Goal: Information Seeking & Learning: Learn about a topic

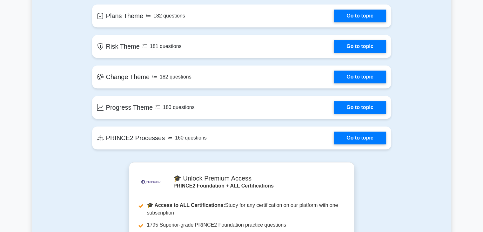
scroll to position [506, 0]
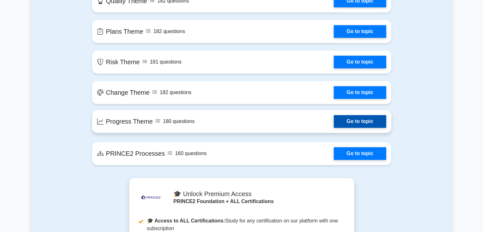
click at [334, 128] on link "Go to topic" at bounding box center [360, 121] width 52 height 13
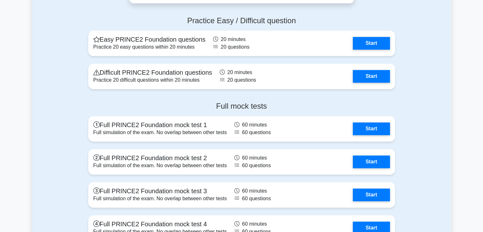
scroll to position [849, 0]
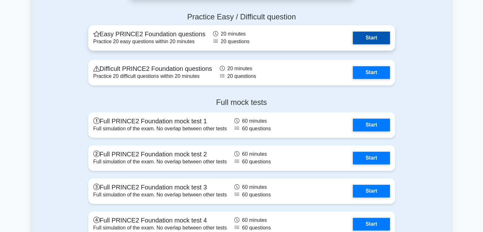
click at [353, 44] on link "Start" at bounding box center [371, 37] width 37 height 13
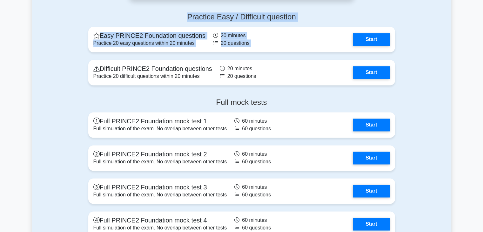
drag, startPoint x: 487, startPoint y: 132, endPoint x: 484, endPoint y: 116, distance: 16.0
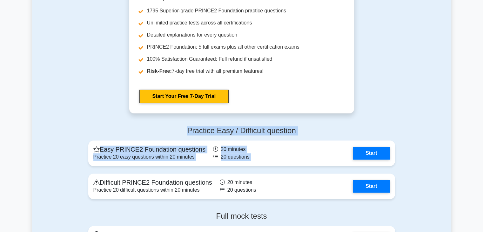
scroll to position [733, 0]
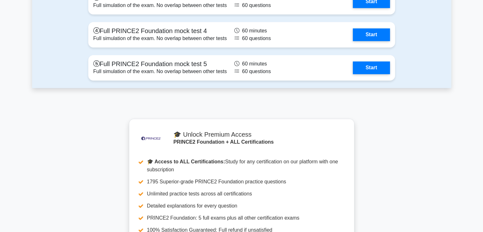
scroll to position [1040, 0]
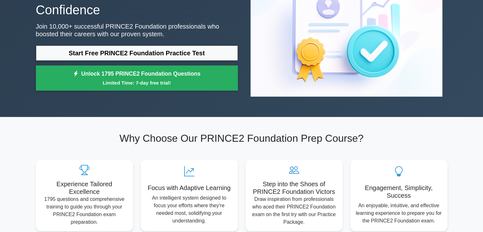
scroll to position [0, 0]
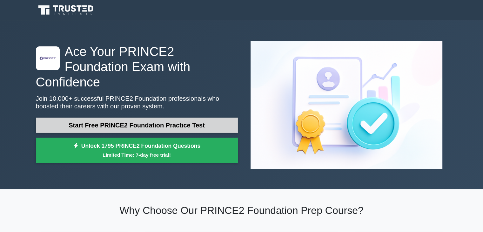
click at [224, 118] on link "Start Free PRINCE2 Foundation Practice Test" at bounding box center [137, 125] width 202 height 15
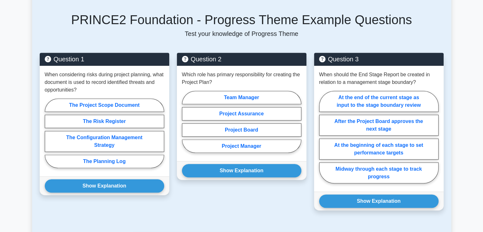
scroll to position [274, 0]
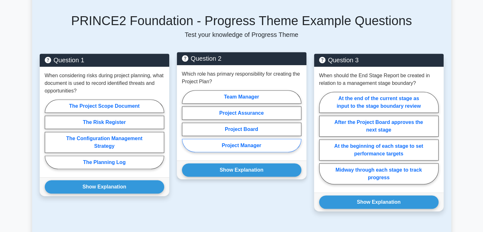
click at [262, 139] on label "Project Manager" at bounding box center [241, 145] width 119 height 13
click at [186, 125] on input "Project Manager" at bounding box center [184, 123] width 4 height 4
radio input "true"
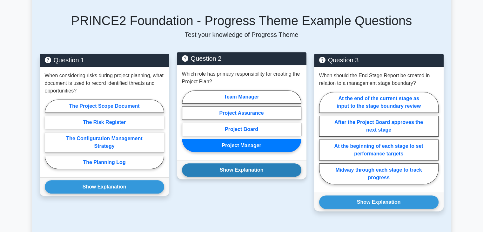
click at [253, 163] on button "Show Explanation" at bounding box center [241, 169] width 119 height 13
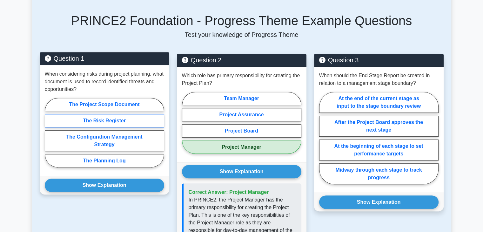
click at [148, 115] on label "The Risk Register" at bounding box center [104, 120] width 119 height 13
click at [49, 133] on input "The Risk Register" at bounding box center [47, 135] width 4 height 4
radio input "true"
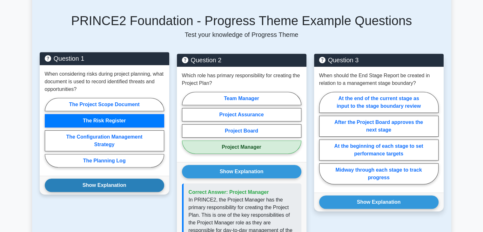
click at [144, 179] on button "Show Explanation" at bounding box center [104, 185] width 119 height 13
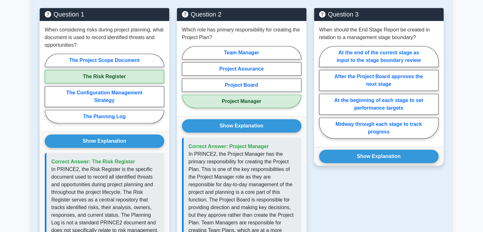
scroll to position [322, 0]
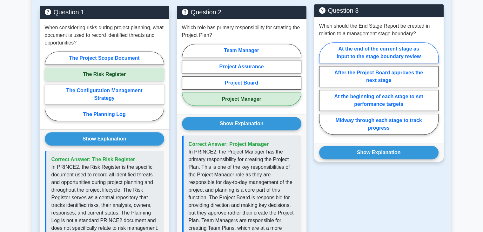
click at [429, 46] on label "At the end of the current stage as input to the stage boundary review" at bounding box center [378, 52] width 119 height 21
click at [324, 88] on input "At the end of the current stage as input to the stage boundary review" at bounding box center [321, 90] width 4 height 4
radio input "true"
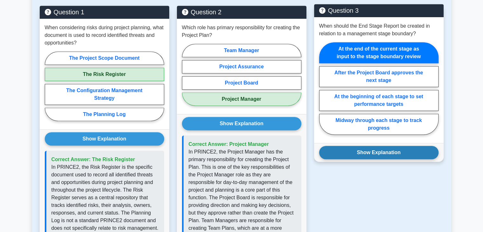
click at [405, 146] on button "Show Explanation" at bounding box center [378, 152] width 119 height 13
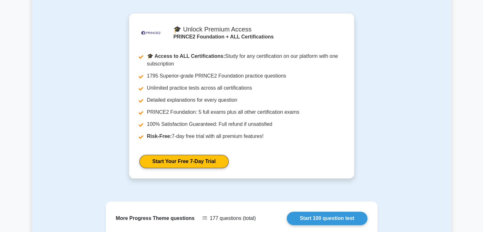
scroll to position [788, 0]
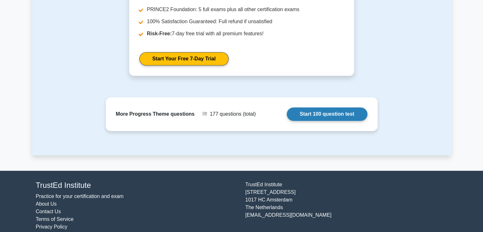
click at [348, 109] on link "Start 100 question test" at bounding box center [327, 113] width 81 height 13
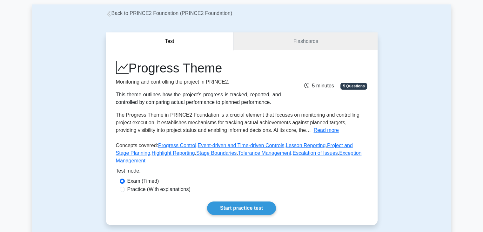
scroll to position [0, 0]
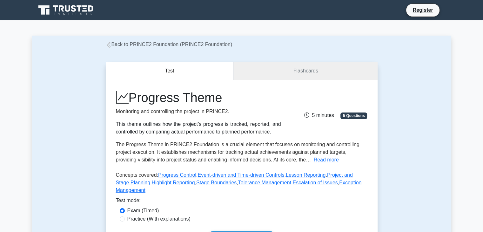
click at [306, 72] on link "Flashcards" at bounding box center [306, 71] width 144 height 18
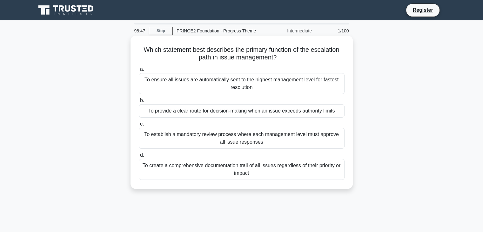
click at [323, 114] on div "To provide a clear route for decision-making when an issue exceeds authority li…" at bounding box center [242, 110] width 206 height 13
click at [139, 103] on input "b. To provide a clear route for decision-making when an issue exceeds authority…" at bounding box center [139, 101] width 0 height 4
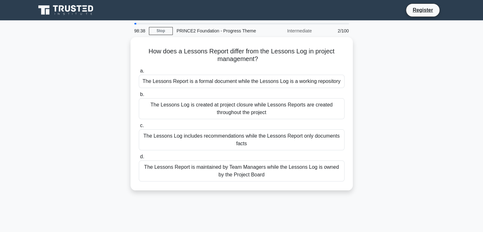
click at [434, 231] on div "98:38 Stop PRINCE2 Foundation - Progress Theme Intermediate 2/100 How does a Le…" at bounding box center [241, 182] width 419 height 318
click at [156, 29] on link "Stop" at bounding box center [161, 31] width 24 height 8
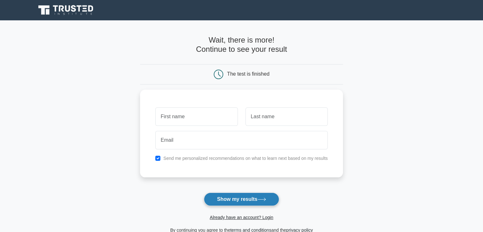
click at [227, 197] on button "Show my results" at bounding box center [241, 199] width 75 height 13
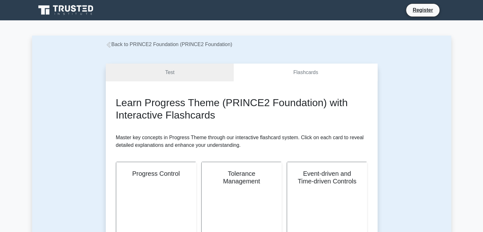
drag, startPoint x: 486, startPoint y: 51, endPoint x: 480, endPoint y: 51, distance: 5.4
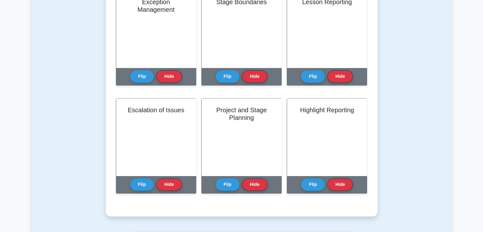
scroll to position [278, 0]
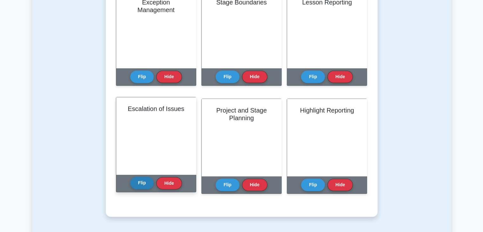
click at [146, 185] on button "Flip" at bounding box center [142, 183] width 24 height 12
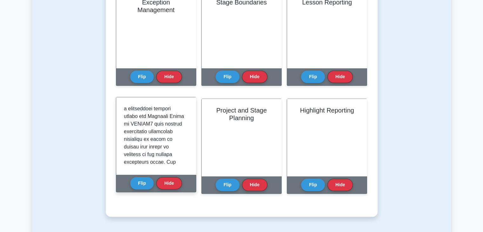
scroll to position [0, 0]
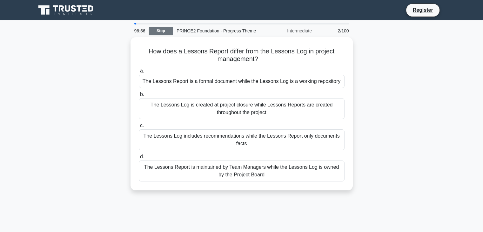
click at [160, 32] on link "Stop" at bounding box center [161, 31] width 24 height 8
click at [168, 30] on link "Stop" at bounding box center [161, 31] width 24 height 8
